Goal: Transaction & Acquisition: Subscribe to service/newsletter

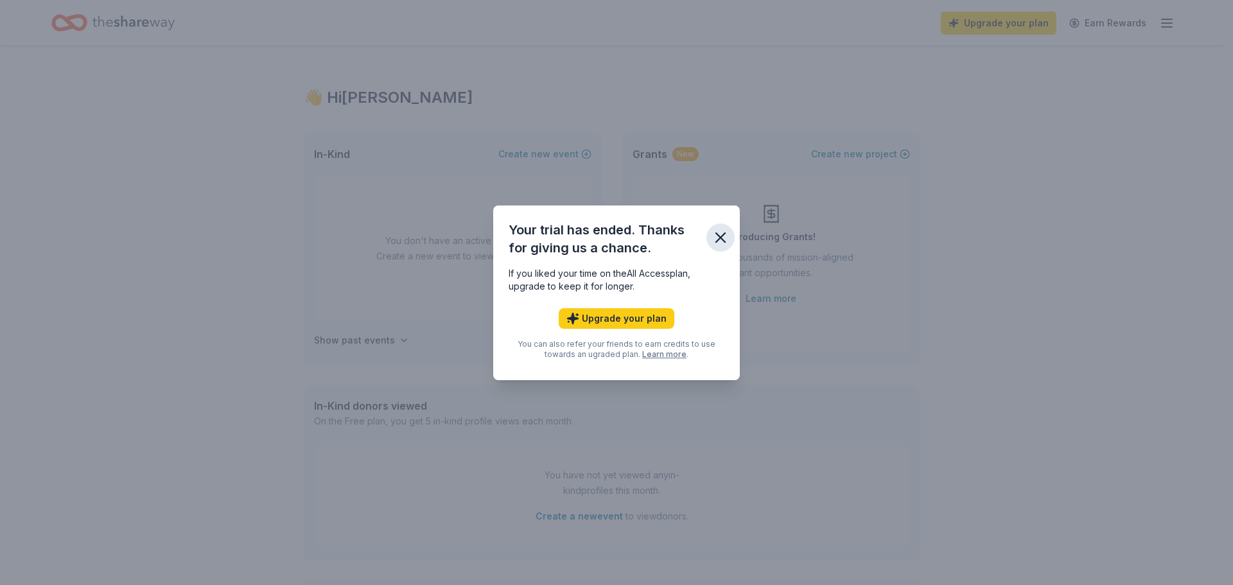
click at [723, 236] on icon "button" at bounding box center [720, 237] width 9 height 9
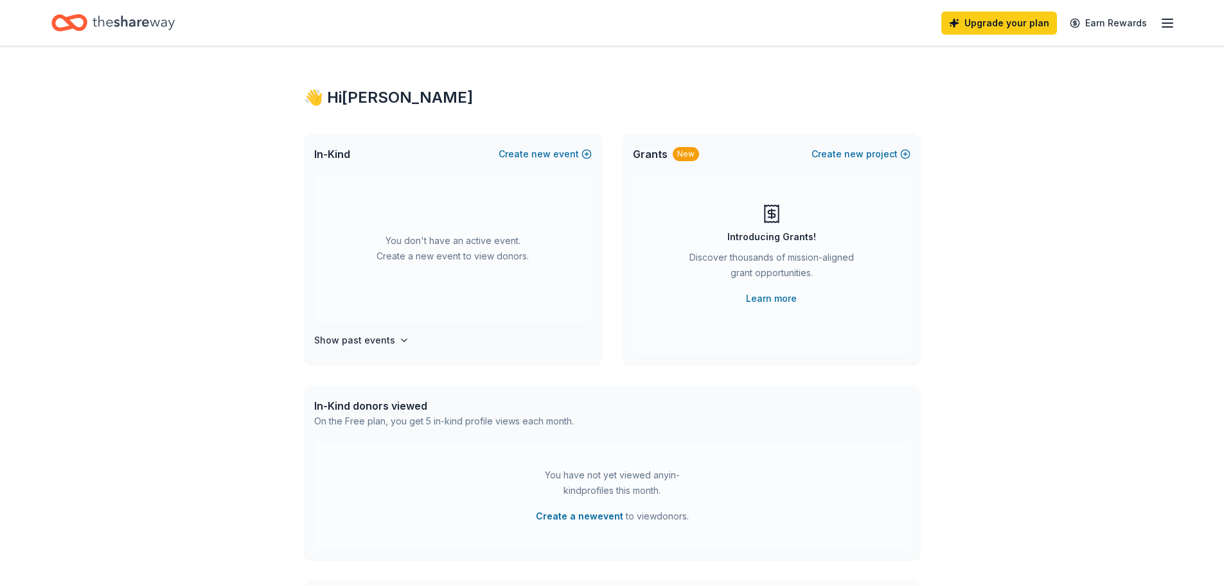
click at [1164, 23] on line "button" at bounding box center [1167, 23] width 10 height 0
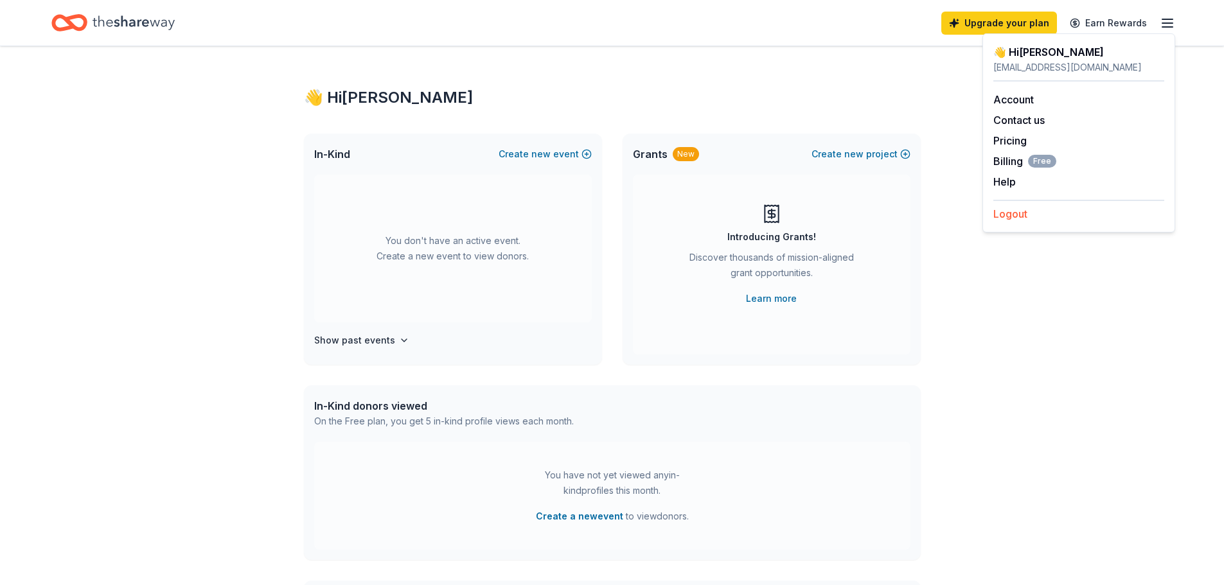
click at [1015, 220] on button "Logout" at bounding box center [1010, 213] width 34 height 15
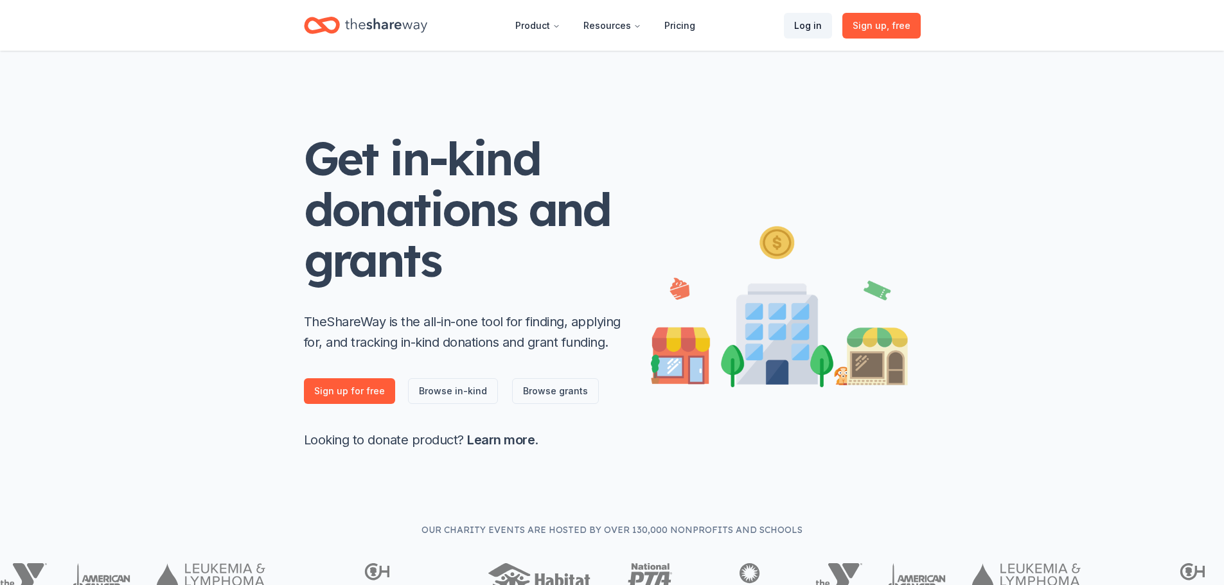
click at [807, 29] on link "Log in" at bounding box center [808, 26] width 48 height 26
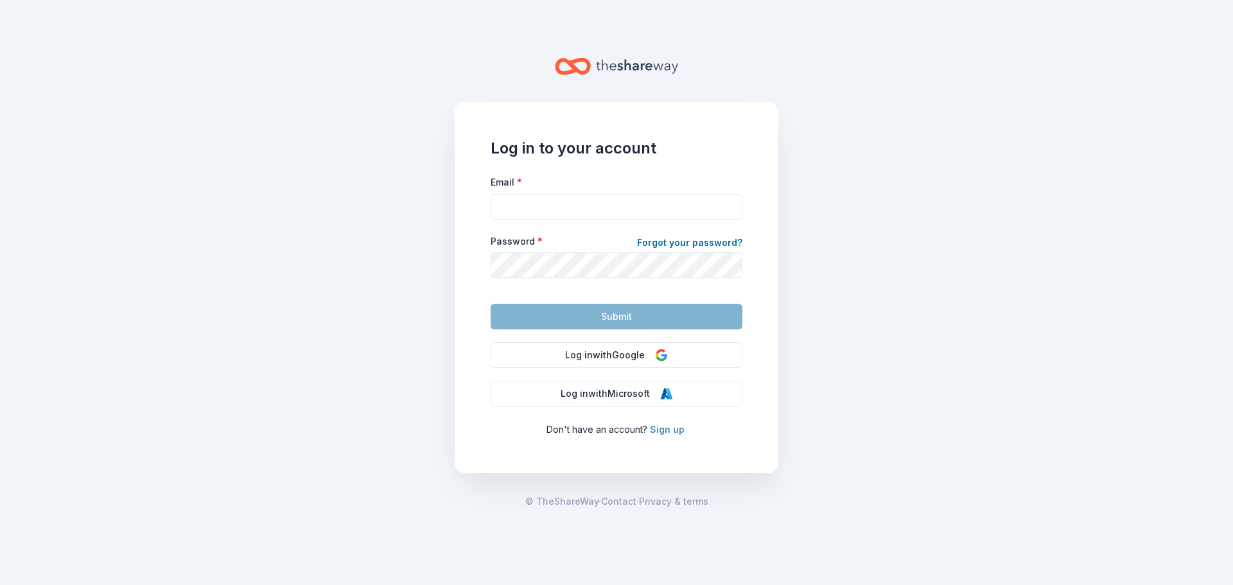
click at [670, 427] on link "Sign up" at bounding box center [667, 429] width 35 height 11
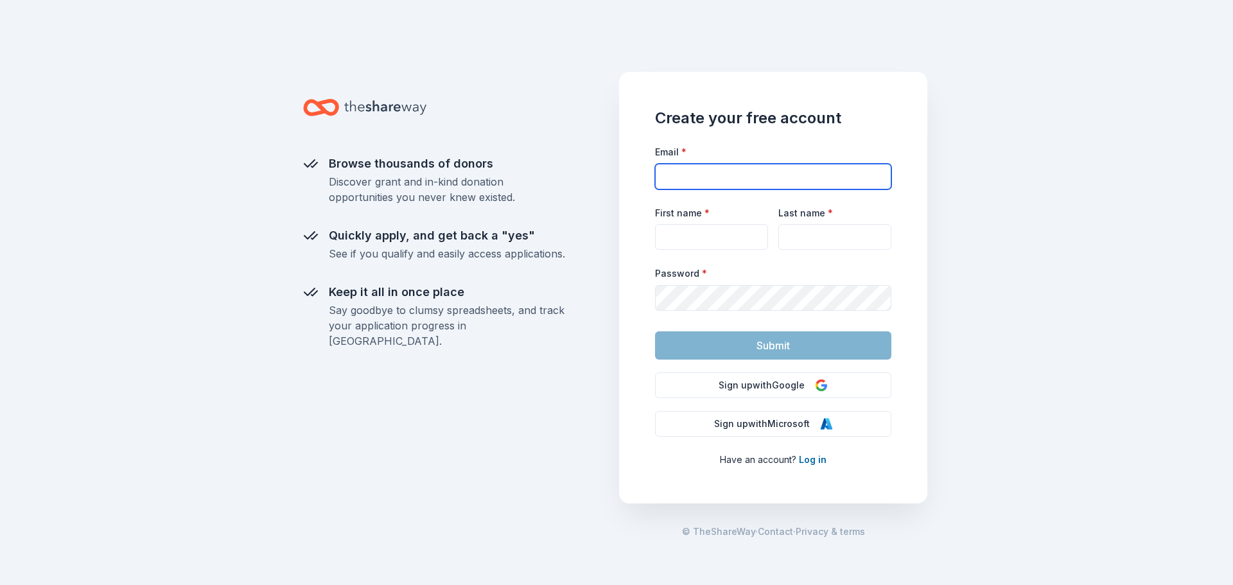
click at [741, 175] on input "Email *" at bounding box center [773, 177] width 236 height 26
type input "[EMAIL_ADDRESS][DOMAIN_NAME]"
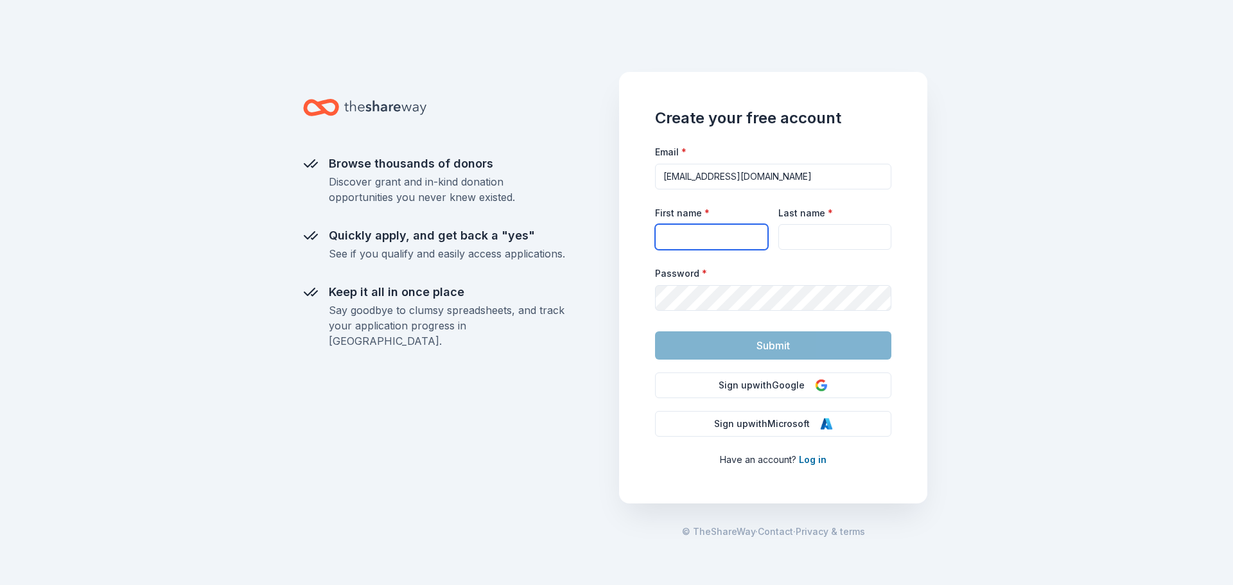
type input "[PERSON_NAME]"
type input "Pitrucha"
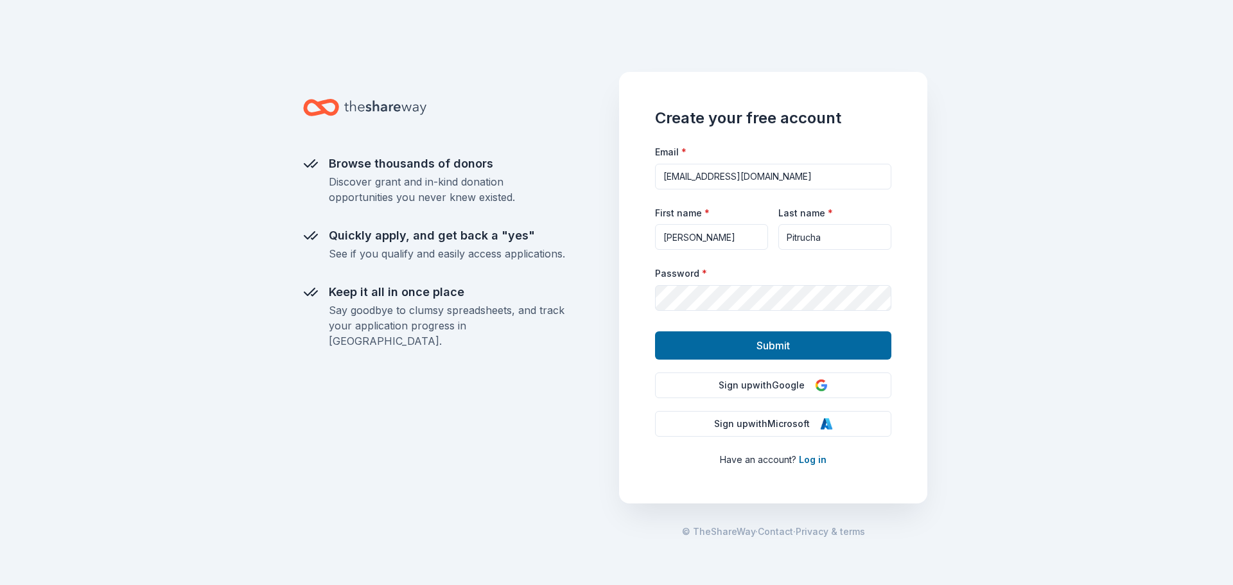
click at [748, 362] on div "Create your free account Email * [EMAIL_ADDRESS][DOMAIN_NAME] First name * [PER…" at bounding box center [773, 288] width 308 height 432
click at [748, 348] on button "Submit" at bounding box center [773, 345] width 236 height 28
